Goal: Transaction & Acquisition: Subscribe to service/newsletter

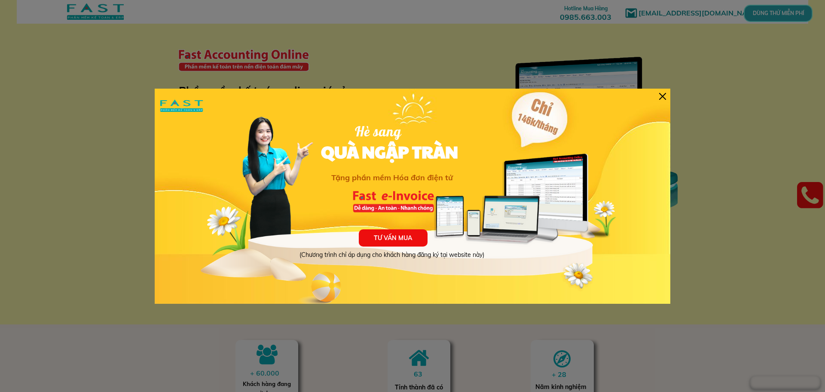
click at [661, 93] on div at bounding box center [662, 96] width 7 height 7
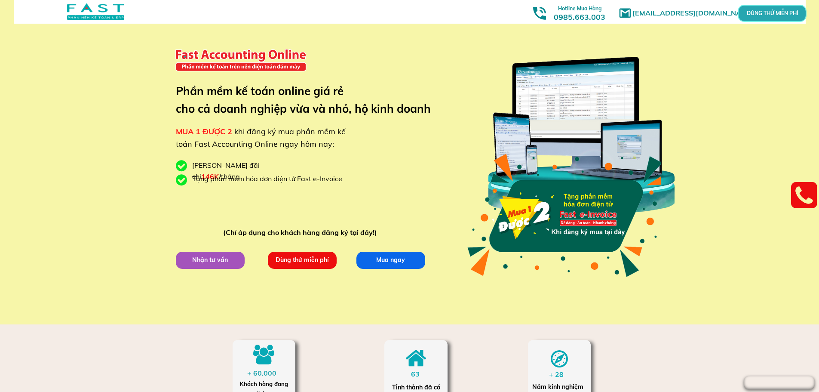
click at [386, 262] on p "Mua ngay" at bounding box center [390, 260] width 75 height 19
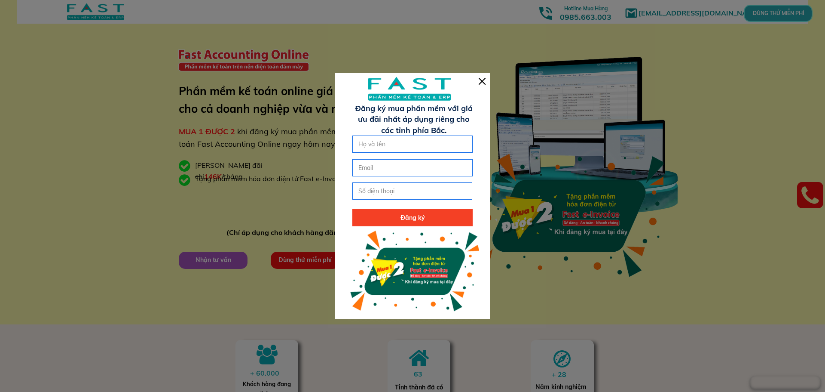
click at [481, 81] on div at bounding box center [482, 81] width 7 height 7
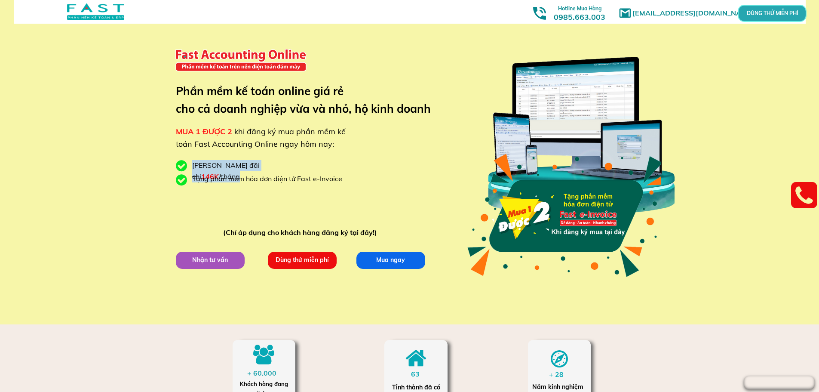
drag, startPoint x: 193, startPoint y: 165, endPoint x: 276, endPoint y: 166, distance: 83.4
click at [276, 166] on div "[PERSON_NAME] đãi chỉ 146K /tháng" at bounding box center [248, 171] width 112 height 22
click at [325, 154] on div "[EMAIL_ADDRESS][DOMAIN_NAME] MUA 1 ĐƯỢC 2 khi đăng ký mua phần mềm kế toán Fast…" at bounding box center [409, 162] width 413 height 324
drag, startPoint x: 239, startPoint y: 165, endPoint x: 253, endPoint y: 165, distance: 14.2
click at [219, 172] on span "146K" at bounding box center [210, 176] width 18 height 9
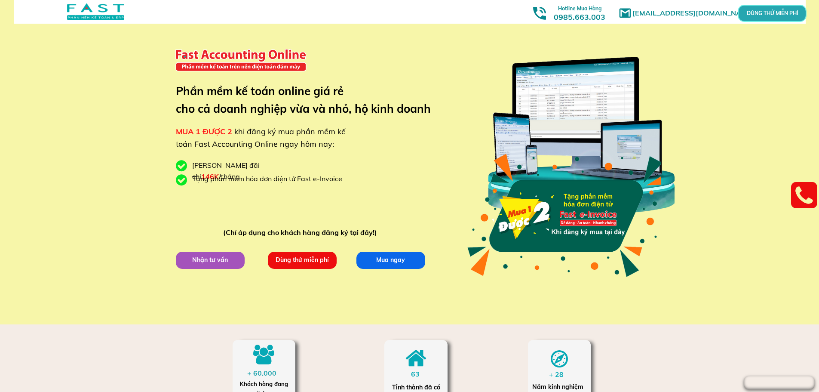
click at [285, 168] on div "[PERSON_NAME] đãi chỉ 146K /tháng" at bounding box center [248, 171] width 112 height 22
click at [298, 263] on p "Dùng thử miễn phí" at bounding box center [302, 260] width 72 height 18
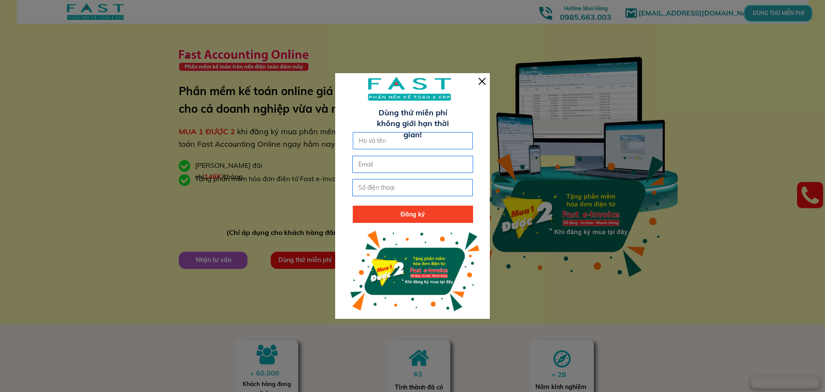
click at [481, 80] on div at bounding box center [482, 81] width 7 height 7
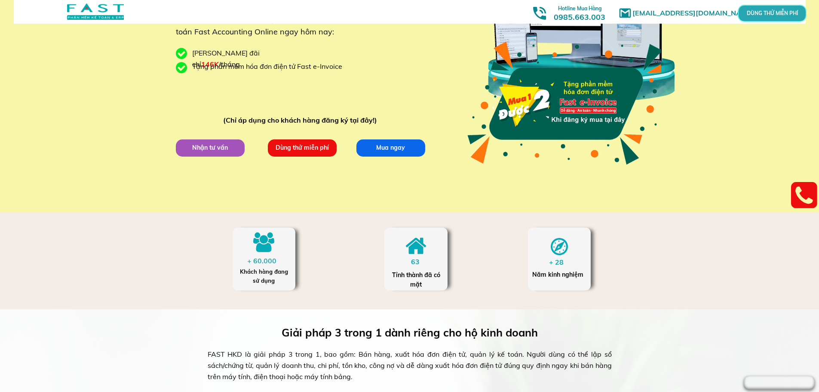
scroll to position [172, 0]
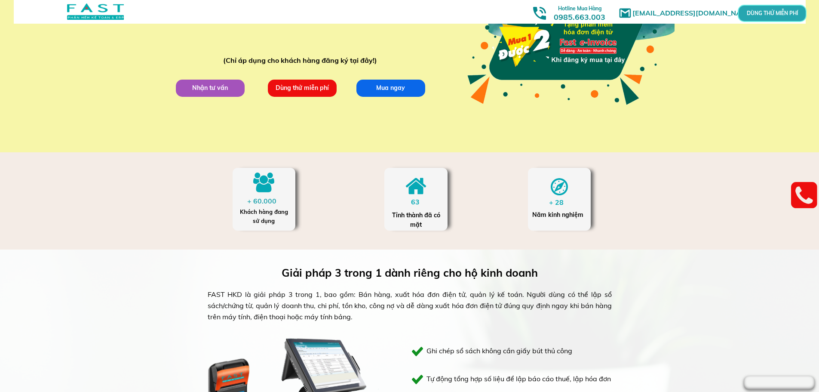
click at [315, 89] on p "Dùng thử miễn phí" at bounding box center [301, 87] width 69 height 17
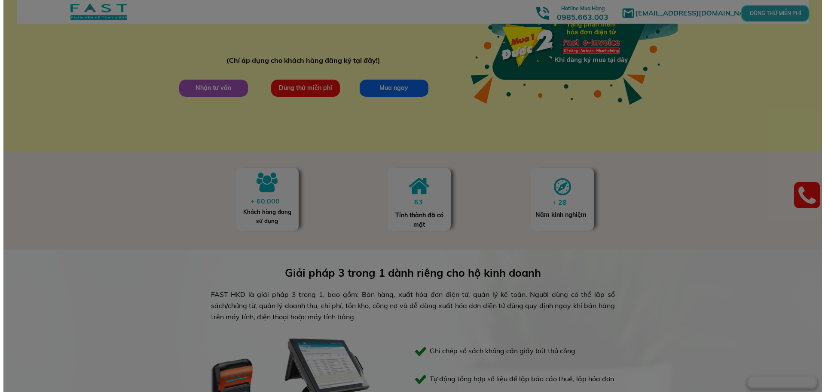
scroll to position [0, 0]
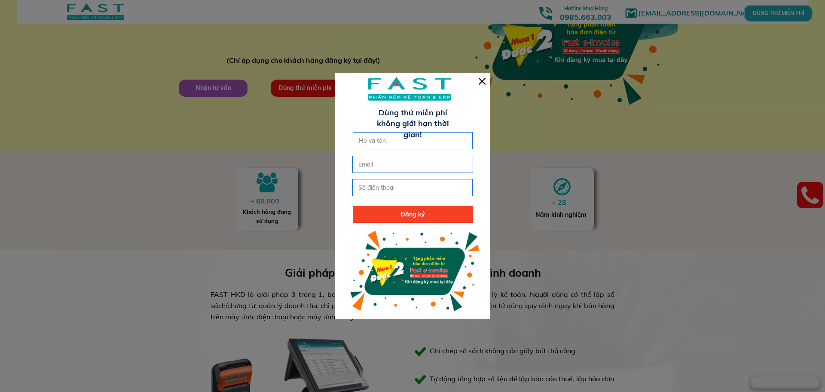
click at [481, 81] on div at bounding box center [482, 81] width 7 height 7
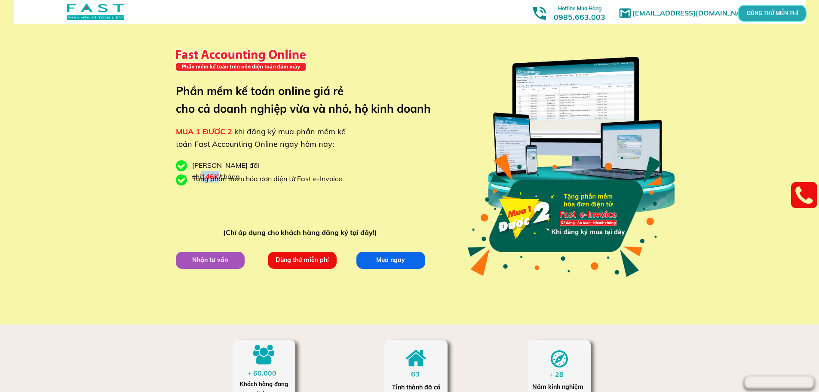
drag, startPoint x: 237, startPoint y: 163, endPoint x: 253, endPoint y: 165, distance: 15.5
click at [219, 172] on span "146K" at bounding box center [210, 176] width 18 height 9
click at [257, 165] on div "[PERSON_NAME] đãi chỉ 146K /tháng" at bounding box center [248, 171] width 112 height 22
drag, startPoint x: 238, startPoint y: 164, endPoint x: 252, endPoint y: 164, distance: 13.8
click at [219, 172] on span "146K" at bounding box center [210, 176] width 18 height 9
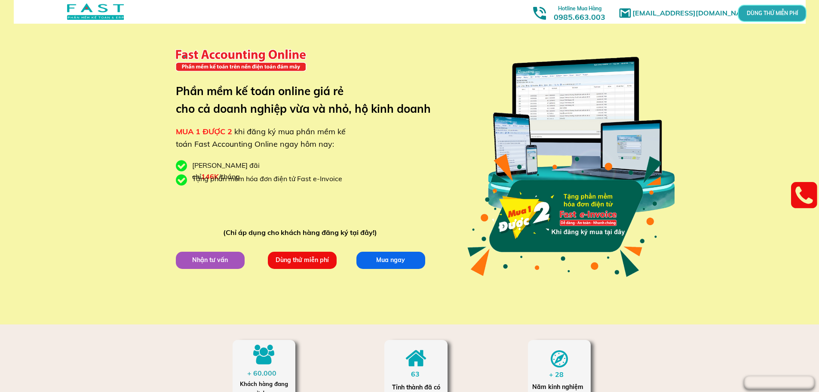
click at [265, 164] on div "[PERSON_NAME] đãi chỉ 146K /tháng" at bounding box center [248, 171] width 112 height 22
click at [571, 130] on div at bounding box center [581, 135] width 202 height 200
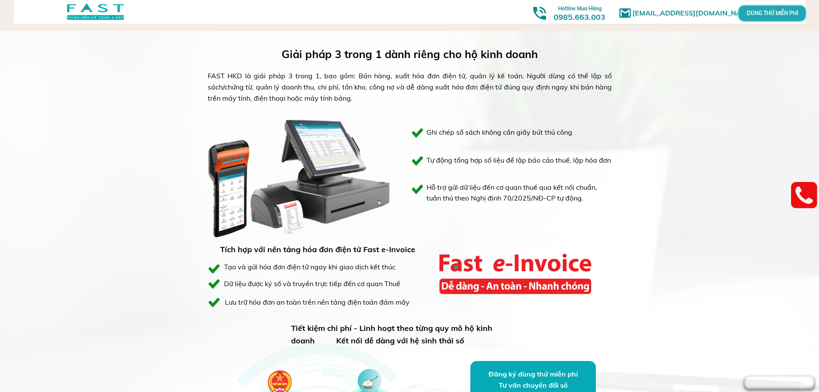
scroll to position [387, 0]
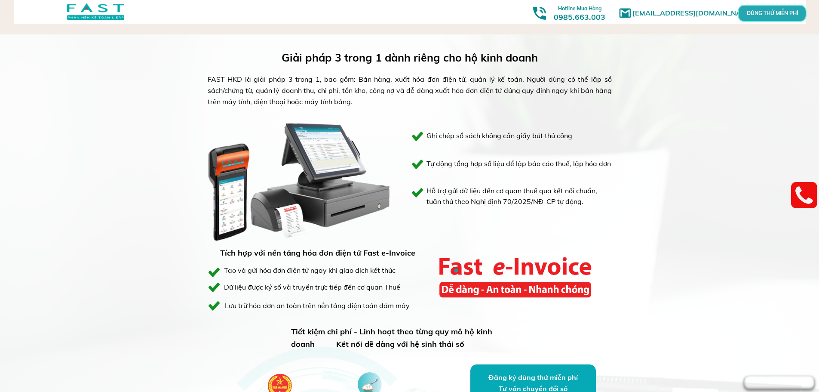
drag, startPoint x: 365, startPoint y: 79, endPoint x: 611, endPoint y: 100, distance: 246.8
click at [611, 100] on div "FAST HKD là giải pháp 3 trong 1, bao gồm: Bán hàng, xuất hóa đơn điện tử, quản …" at bounding box center [410, 90] width 404 height 33
click at [660, 165] on div "Giải pháp 3 trong 1 dành riêng cho hộ kinh doanh FAST HKD là giải pháp 3 trong …" at bounding box center [409, 290] width 819 height 513
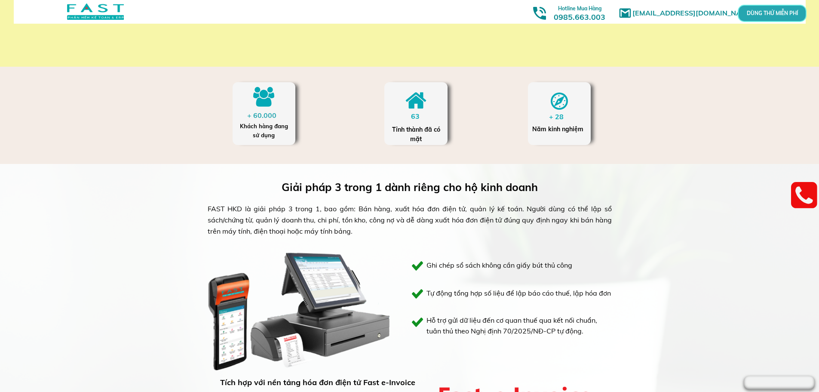
scroll to position [215, 0]
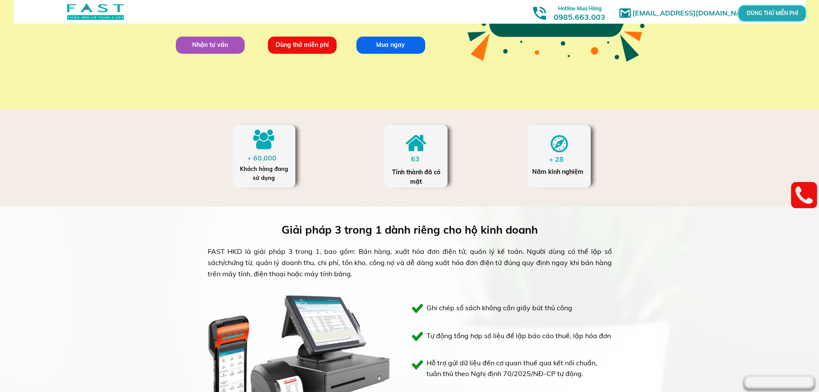
click at [206, 46] on p "Nhận tư vấn" at bounding box center [210, 45] width 72 height 18
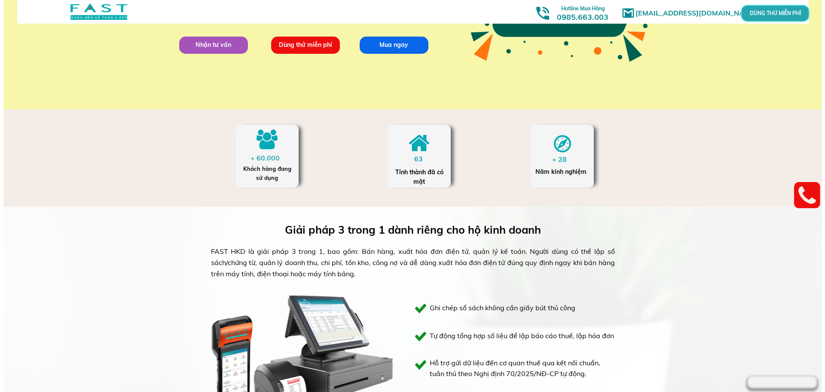
scroll to position [0, 0]
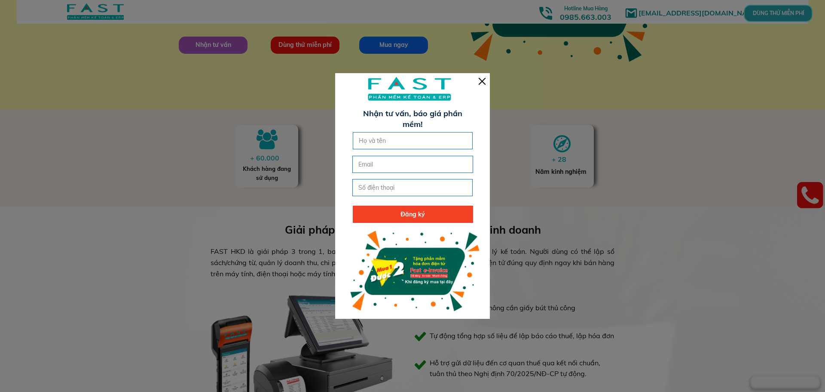
click at [483, 82] on div at bounding box center [482, 81] width 7 height 7
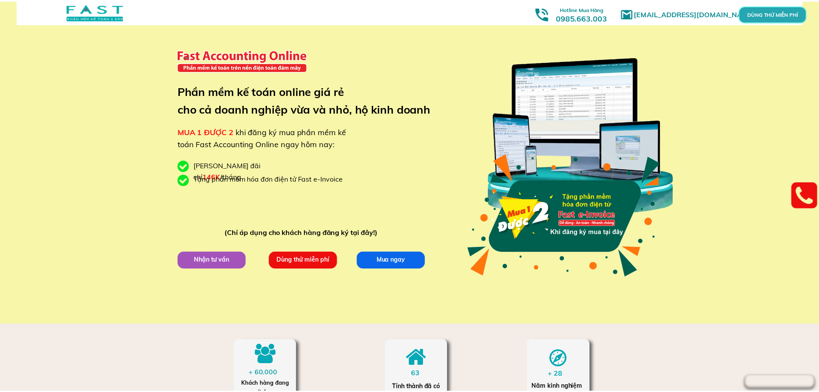
scroll to position [215, 0]
